Goal: Task Accomplishment & Management: Complete application form

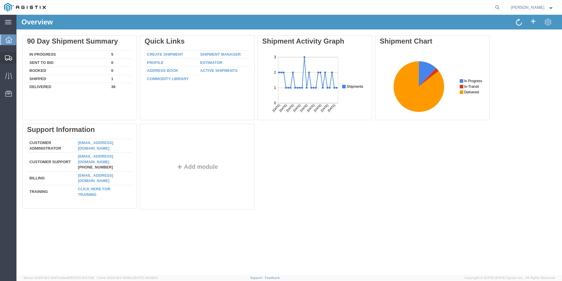
click at [0, 0] on span "Create Shipment" at bounding box center [0, 0] width 0 height 0
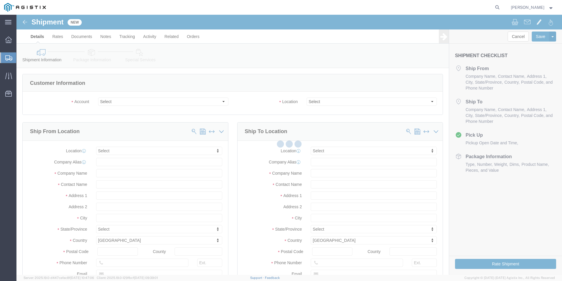
select select
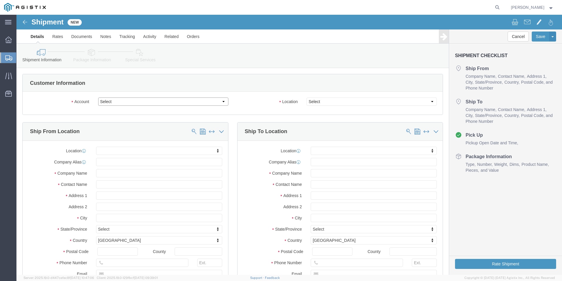
click select "Select Kerotest Manufacturing Corp PG&E"
select select "9596"
click select "Select Kerotest Manufacturing Corp PG&E"
select select "PURCHORD"
select select
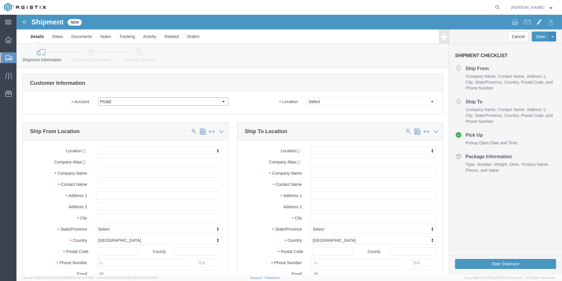
select select
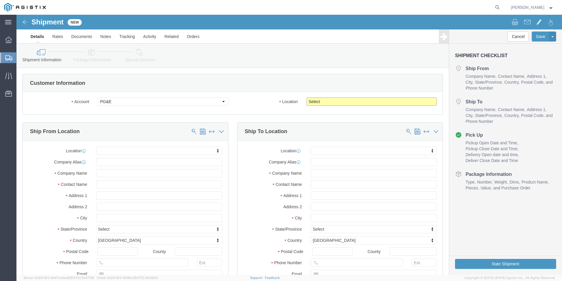
click select "Select All Others [GEOGRAPHIC_DATA] [GEOGRAPHIC_DATA] [GEOGRAPHIC_DATA] [GEOGRA…"
select select "19740"
click select "Select All Others [GEOGRAPHIC_DATA] [GEOGRAPHIC_DATA] [GEOGRAPHIC_DATA] [GEOGRA…"
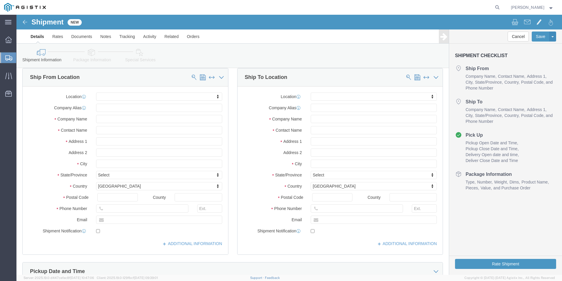
scroll to position [59, 0]
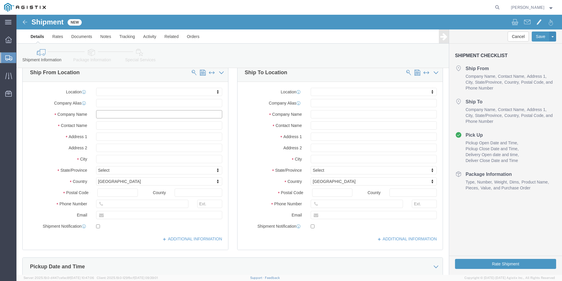
click input "text"
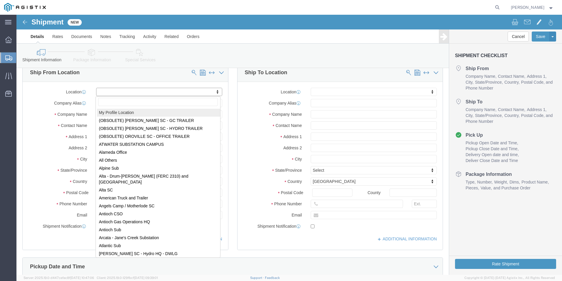
select select "MYPROFILE"
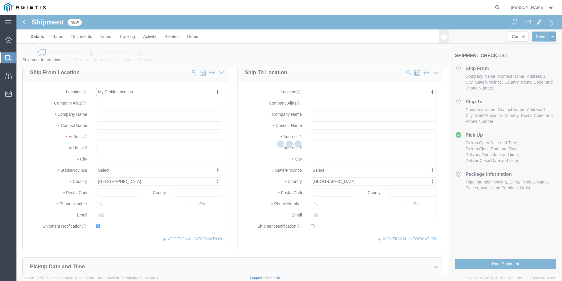
type input "Kerotest Manufacturing Corp"
type input "[PERSON_NAME]"
type input "[STREET_ADDRESS]"
type input "MANSURA"
type input "70350"
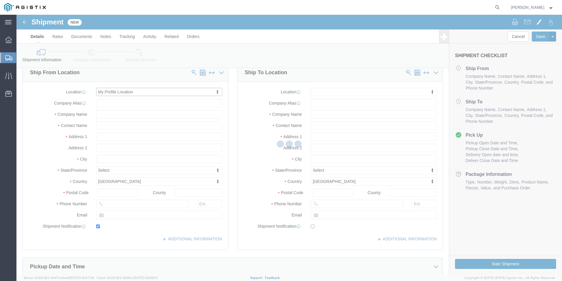
type input "[PHONE_NUMBER]"
type input "[EMAIL_ADDRESS][DOMAIN_NAME]"
checkbox input "true"
select select "LA"
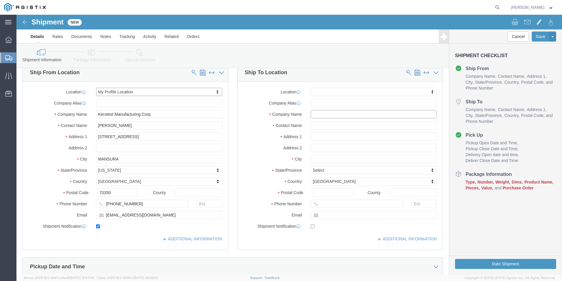
click input "text"
type input "P"
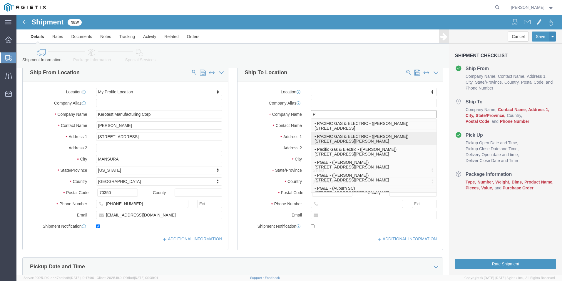
click p "- PACIFIC GAS & ELECTRIC - ([PERSON_NAME]) [STREET_ADDRESS][PERSON_NAME]"
select select
type input "PACIFIC GAS & ELECTRIC"
type input "[DEMOGRAPHIC_DATA][PERSON_NAME]"
type input "[STREET_ADDRESS][PERSON_NAME]"
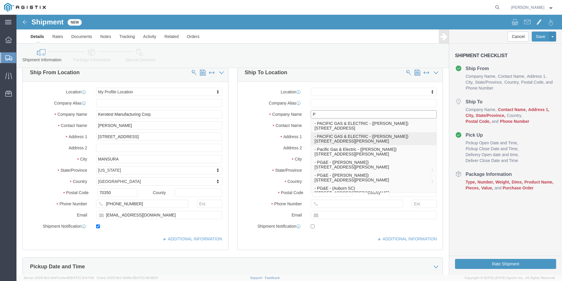
type input "FREMONT"
type input "94538"
type input "[PHONE_NUMBER]"
select select "CA"
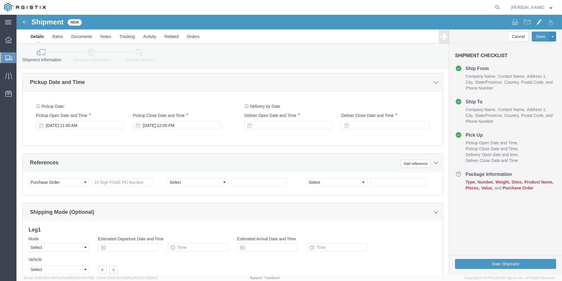
scroll to position [265, 0]
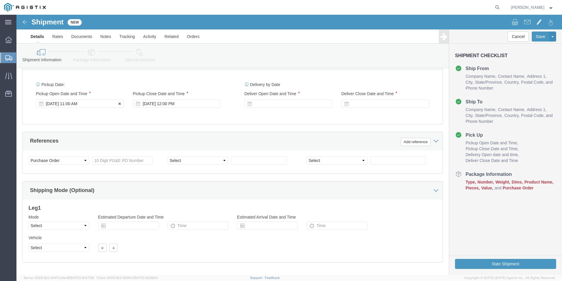
type input "PACIFIC GAS & ELECTRIC"
click div "[DATE] 11:00 AM"
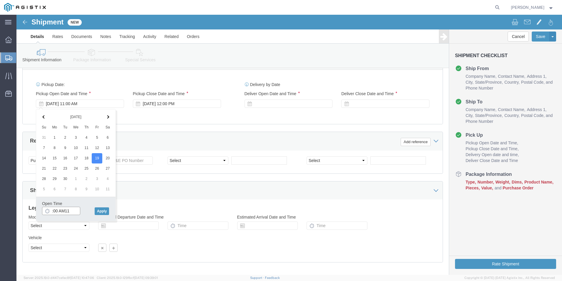
drag, startPoint x: 36, startPoint y: 197, endPoint x: 59, endPoint y: 201, distance: 23.0
click input ":00 AM11"
drag, startPoint x: 59, startPoint y: 197, endPoint x: 27, endPoint y: 195, distance: 31.9
click input "080 AM11"
type input "8:00 AM"
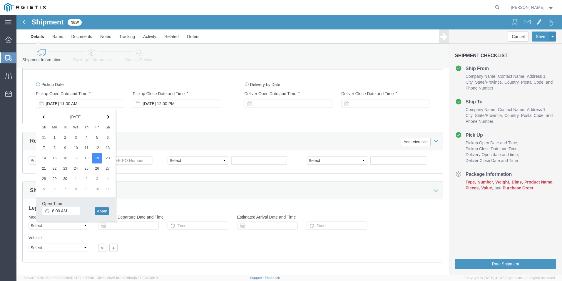
click button "Apply"
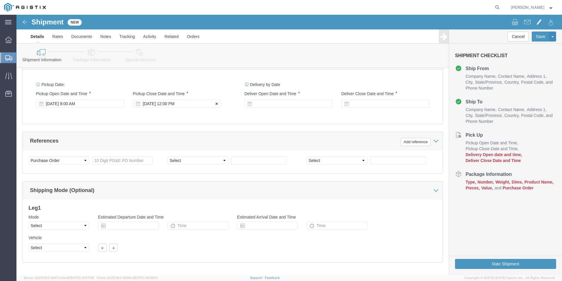
click div "[DATE] 12:00 PM"
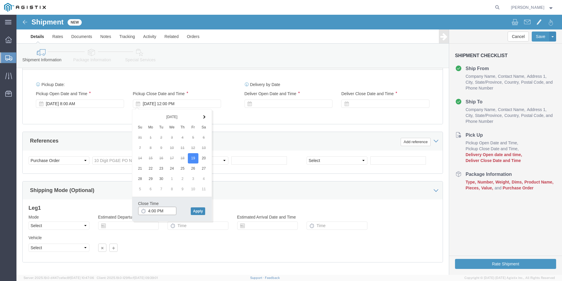
type input "4:00 PM"
drag, startPoint x: 183, startPoint y: 199, endPoint x: 183, endPoint y: 193, distance: 5.6
click button "Apply"
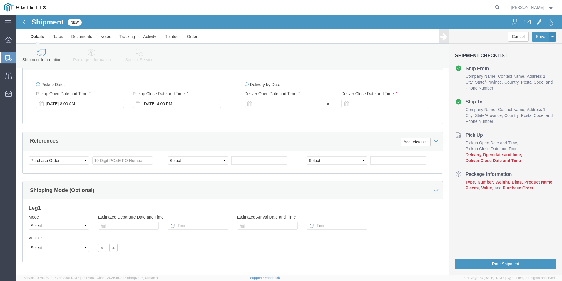
click div
click div "[DATE] 5:00 PM"
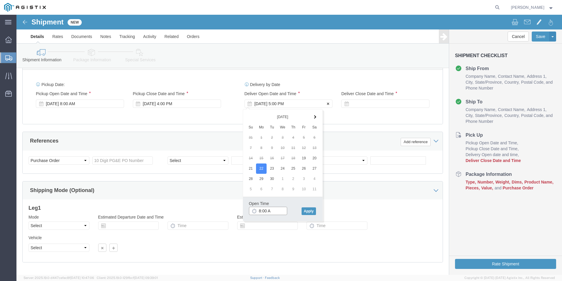
type input "8:00 AM"
click div
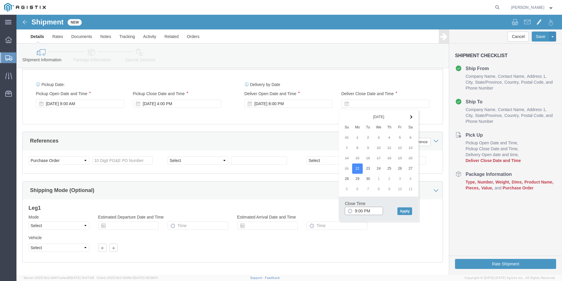
click input "9:00 PM"
type input "4:00 PM"
click button "Apply"
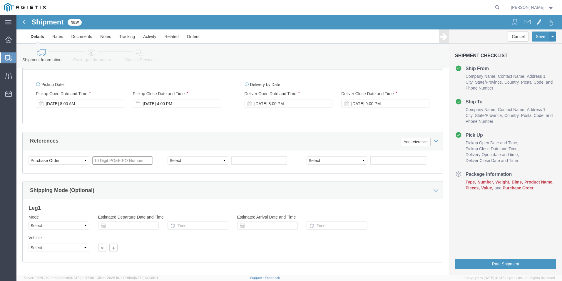
drag, startPoint x: 91, startPoint y: 148, endPoint x: 132, endPoint y: 147, distance: 41.2
click input "text"
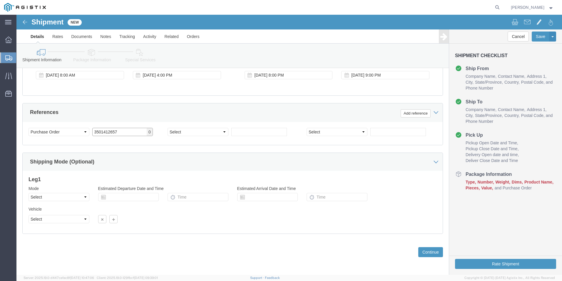
scroll to position [294, 0]
type input "3501412657"
click input "text"
click select "Select Air Less than Truckload Multi-Leg Ocean Freight Rail Small Parcel Truckl…"
select select "LTL"
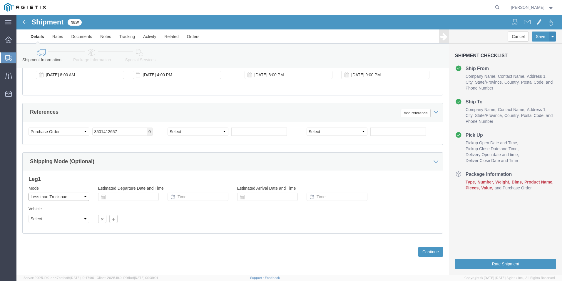
click select "Select Air Less than Truckload Multi-Leg Ocean Freight Rail Small Parcel Truckl…"
click button "Continue"
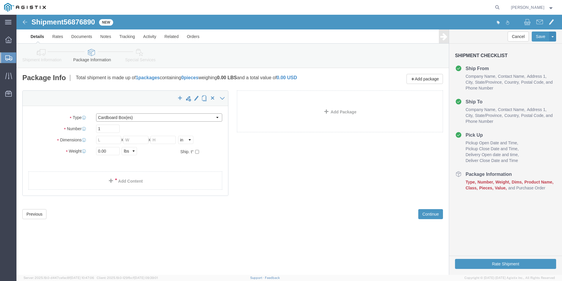
click select "Select Bulk Bundle(s) Cardboard Box(es) Carton(s) Crate(s) Drum(s) (Fiberboard)…"
select select "PSNS"
click select "Select Bulk Bundle(s) Cardboard Box(es) Carton(s) Crate(s) Drum(s) (Fiberboard)…"
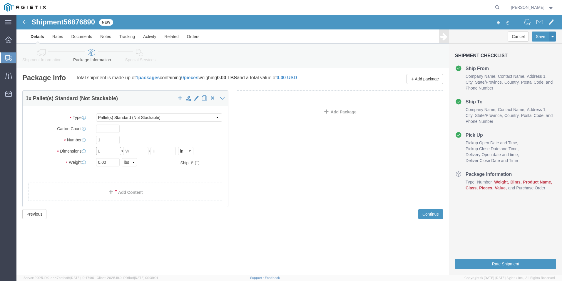
click input "text"
type input "39"
type input "29"
type input "64"
click link "Add Content"
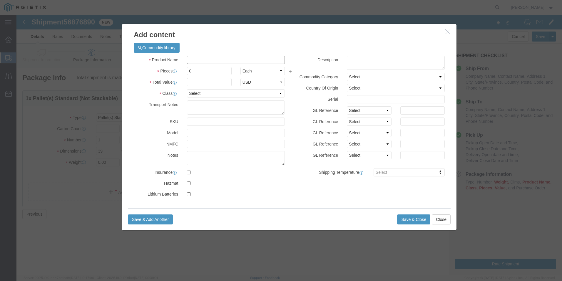
click input "text"
type input "PLASTIC VALVES (1945-20)"
click input "0"
type input "96"
type input "4900.00"
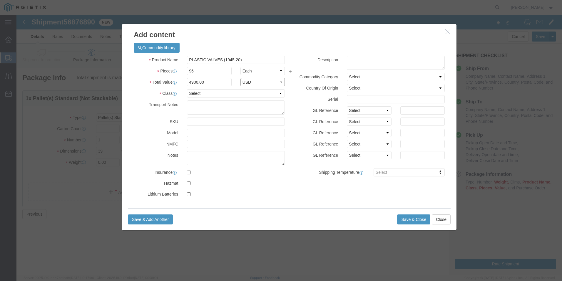
select select "USD"
select select "125"
click button "Save & Close"
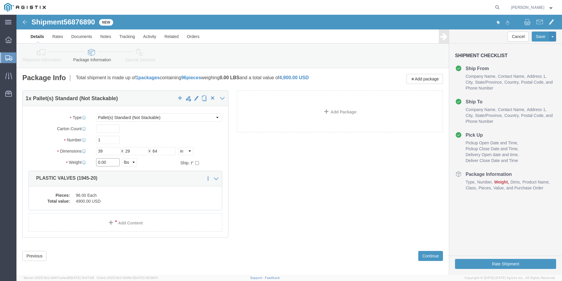
click input "0.00"
type input "0"
type input "190"
click button "Continue"
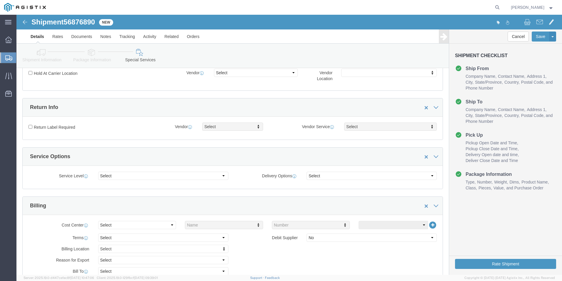
scroll to position [29, 0]
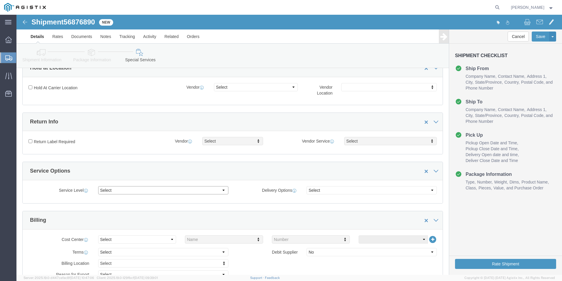
click select "Select 1 Day 2 Day 3-5 Day Economy 5+ Day"
select select "3-5 Day Economy"
click select "Select 1 Day 2 Day 3-5 Day Economy 5+ Day"
click button "Rate Shipment"
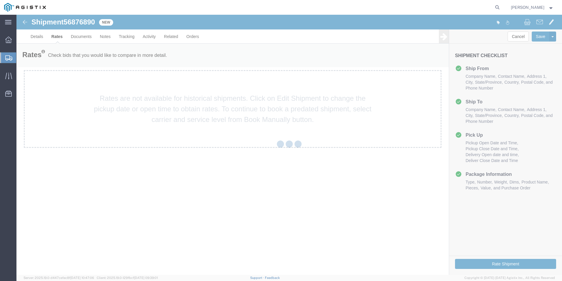
scroll to position [0, 0]
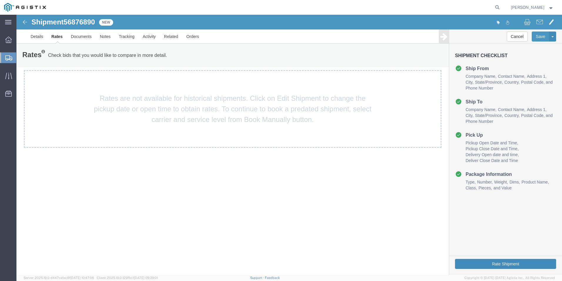
drag, startPoint x: 520, startPoint y: 262, endPoint x: 513, endPoint y: 259, distance: 7.4
click at [520, 262] on button "Rate Shipment" at bounding box center [505, 264] width 101 height 10
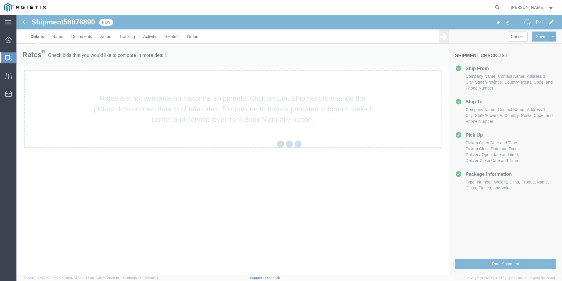
select select "51371"
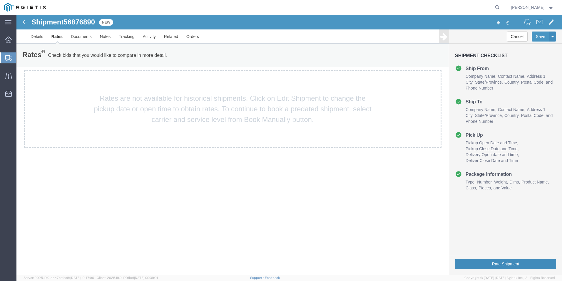
click at [492, 262] on button "Rate Shipment" at bounding box center [505, 264] width 101 height 10
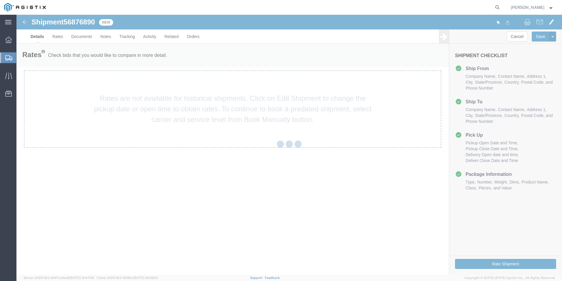
select select "51371"
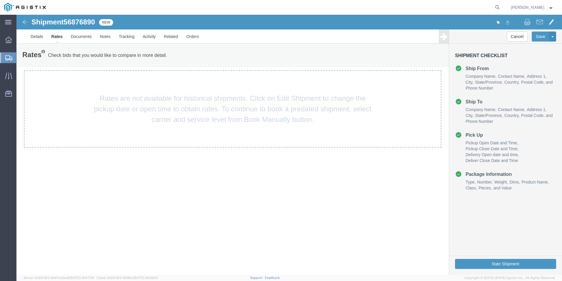
click at [22, 21] on img at bounding box center [24, 22] width 7 height 7
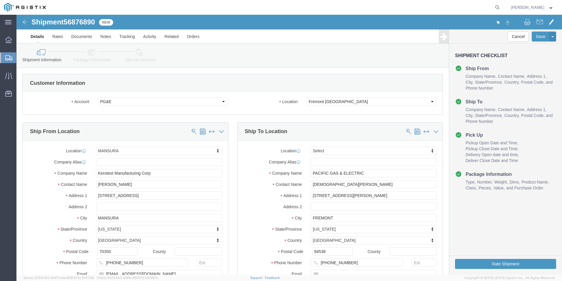
select select "51371"
select select
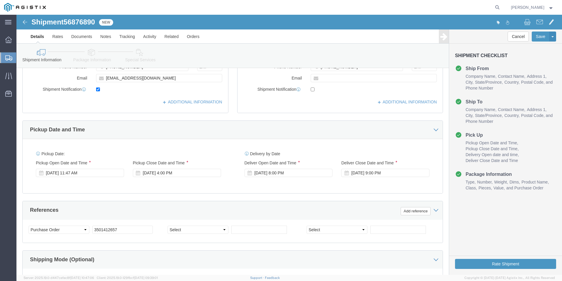
scroll to position [206, 0]
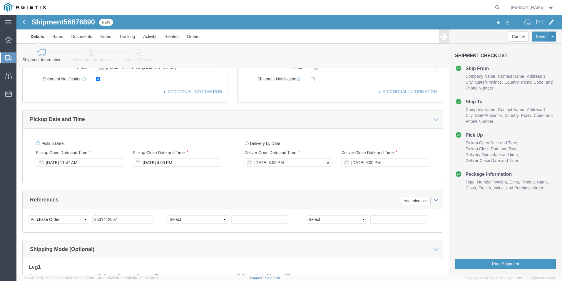
click div "[DATE] 8:00 PM"
click input "8:00 PM"
type input "8:00 AM"
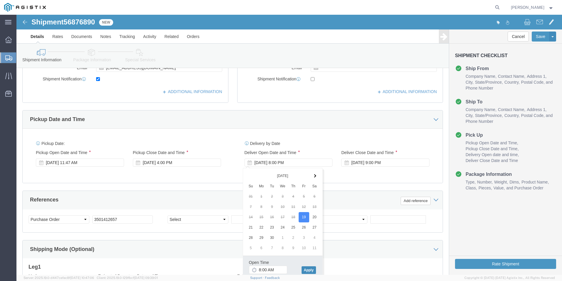
click button "Apply"
click div "[DATE] 9:00 PM"
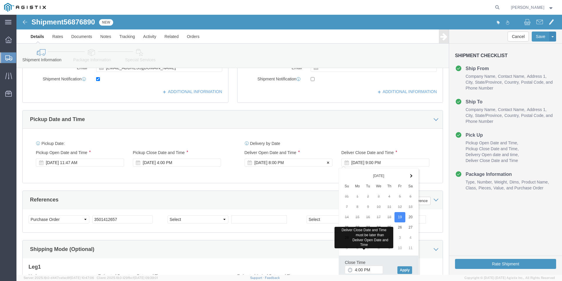
click div "[DATE] 8:00 PM"
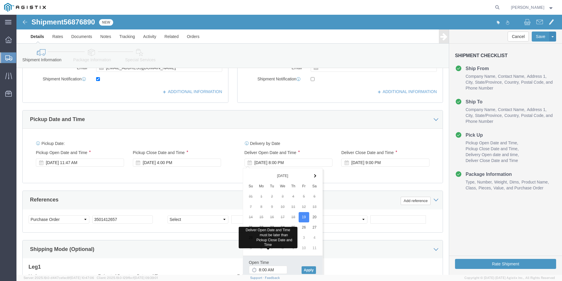
click div "Shipping Mode (Optional) Leg 1 Mode Select Air Less than Truckload Multi-Leg Oc…"
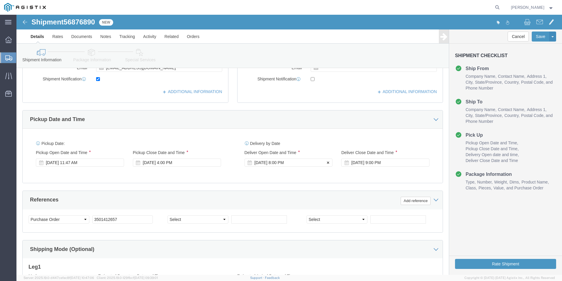
click div "[DATE] 8:00 PM"
click button "Apply"
click div "[DATE] 9:00 PM"
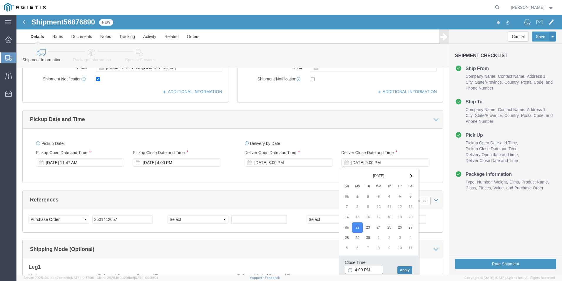
type input "4:00 PM"
click button "Apply"
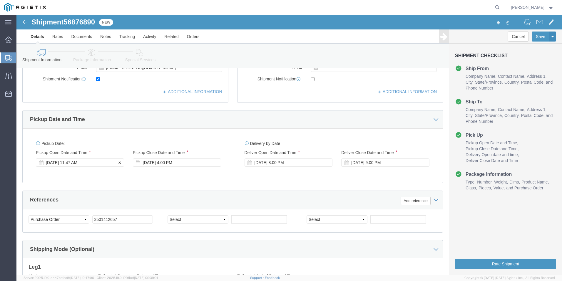
click div "[DATE] 11:47 AM"
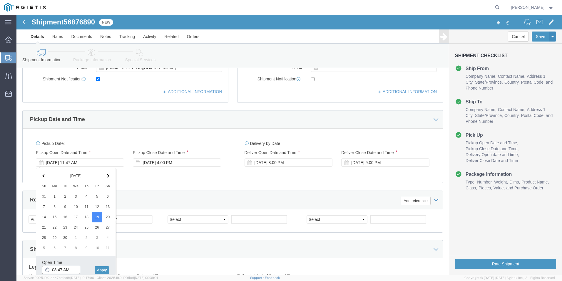
click input "08:47 AM"
type input "8:00 AM"
click button "Apply"
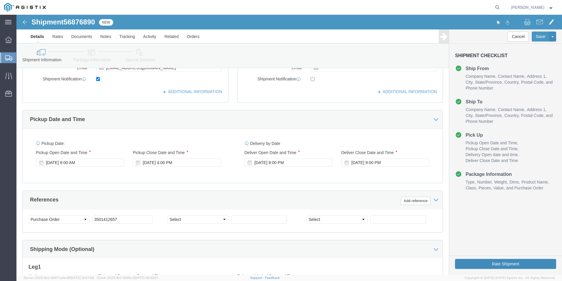
click button "Rate Shipment"
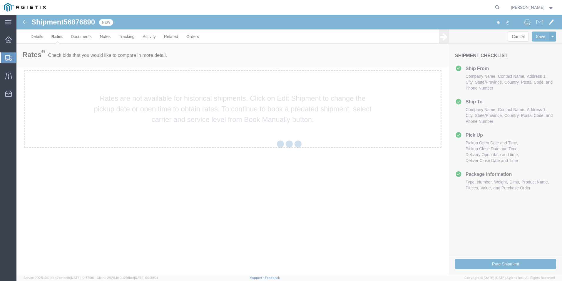
scroll to position [0, 0]
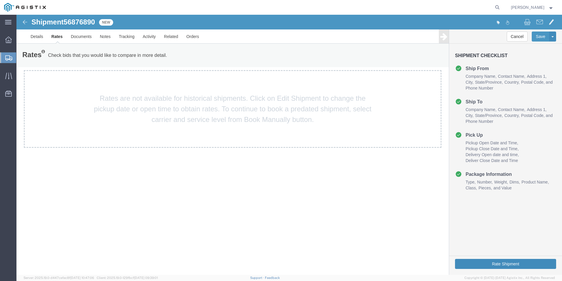
click at [492, 261] on button "Rate Shipment" at bounding box center [505, 264] width 101 height 10
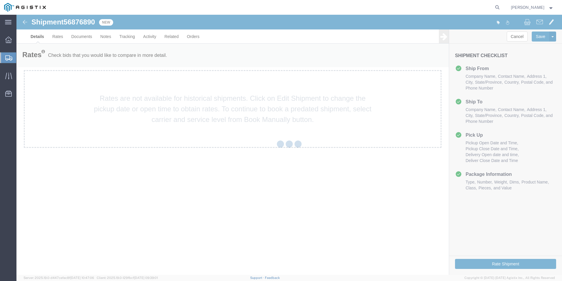
select select "51371"
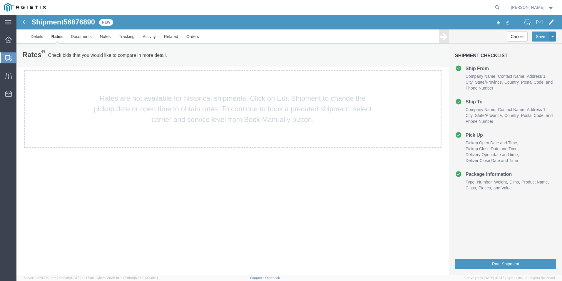
click at [25, 21] on img at bounding box center [24, 22] width 7 height 7
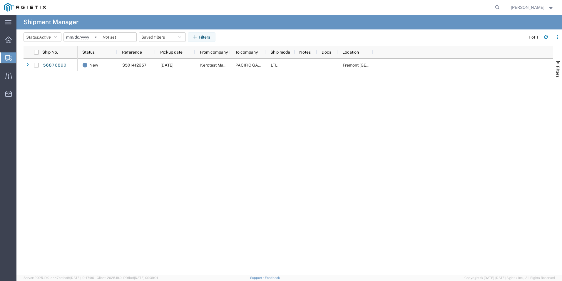
click at [25, 21] on h4 "Shipment Manager" at bounding box center [51, 22] width 55 height 15
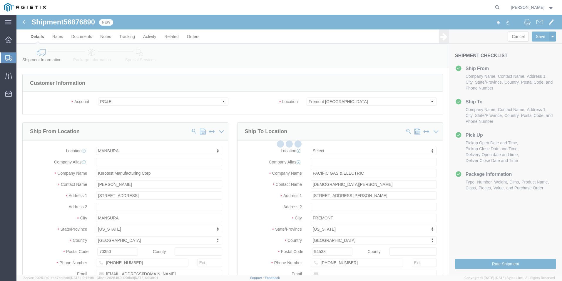
select select "51371"
select select
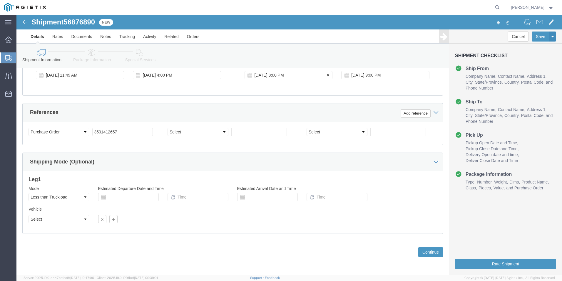
scroll to position [294, 0]
click button "Continue"
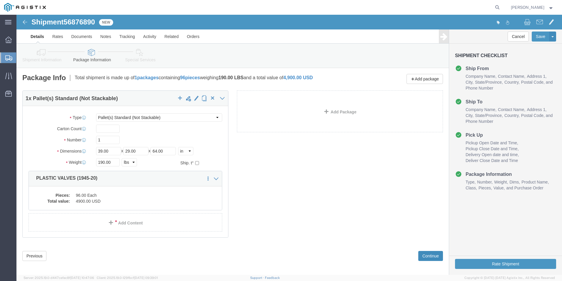
drag, startPoint x: 406, startPoint y: 238, endPoint x: 237, endPoint y: 196, distance: 173.6
click button "Continue"
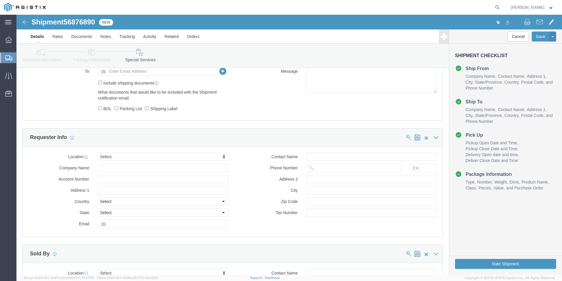
scroll to position [294, 0]
select select "MYPROFILE"
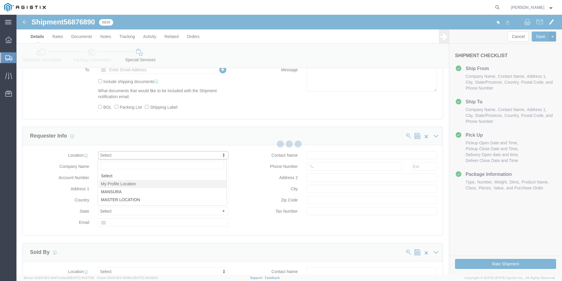
type input "[STREET_ADDRESS]"
select select "US"
type input "[PERSON_NAME]"
type input "[PHONE_NUMBER]"
type input "MANSURA"
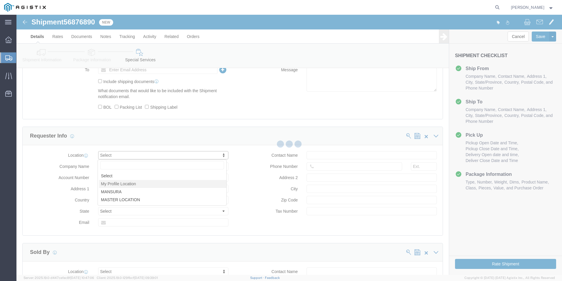
type input "70350"
type input "Kerotest Manufacturing Corp"
select select "LA"
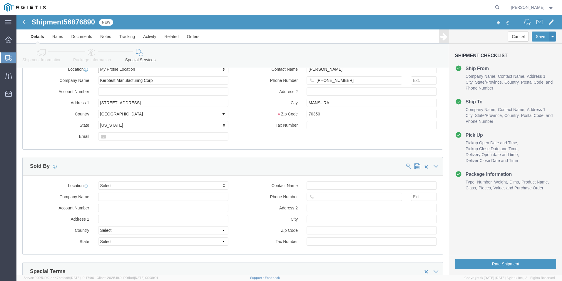
scroll to position [382, 0]
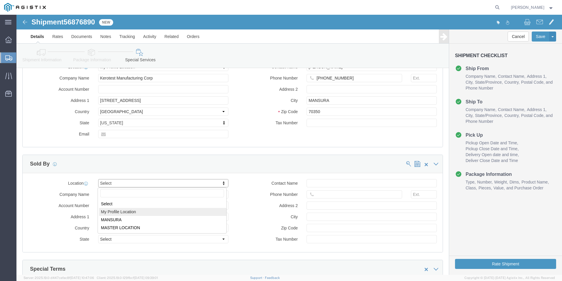
select select "MYPROFILE"
type input "[STREET_ADDRESS]"
select select "US"
type input "[PERSON_NAME]"
type input "[PHONE_NUMBER]"
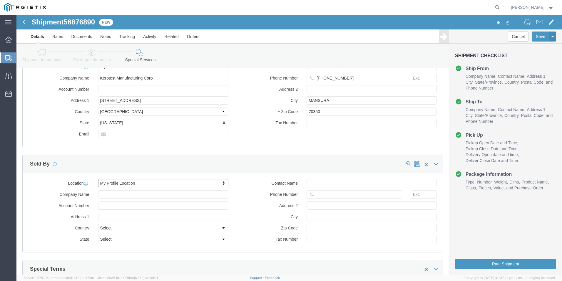
type input "MANSURA"
type input "70350"
type input "Kerotest Manufacturing Corp"
select select "LA"
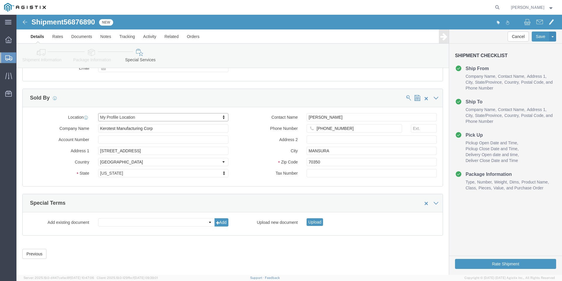
scroll to position [450, 0]
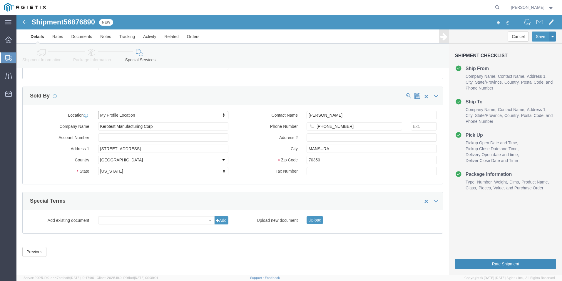
click button "Rate Shipment"
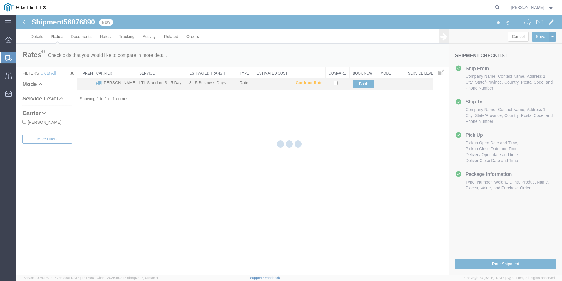
scroll to position [0, 0]
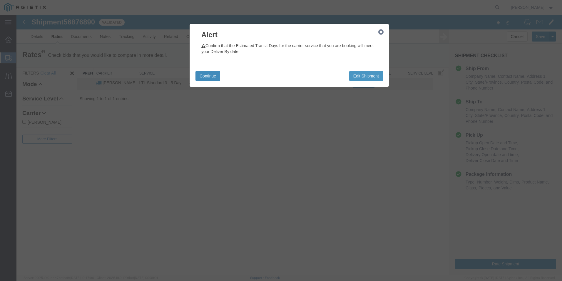
click at [203, 77] on button "Continue" at bounding box center [208, 76] width 25 height 10
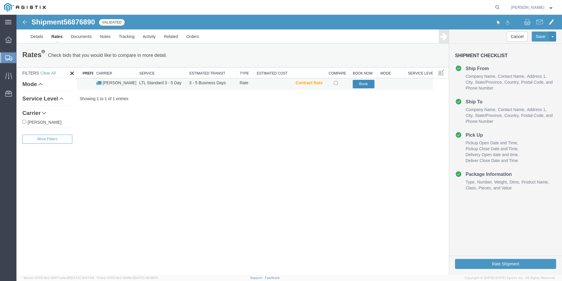
click at [362, 83] on button "Book" at bounding box center [364, 84] width 22 height 9
